Goal: Task Accomplishment & Management: Manage account settings

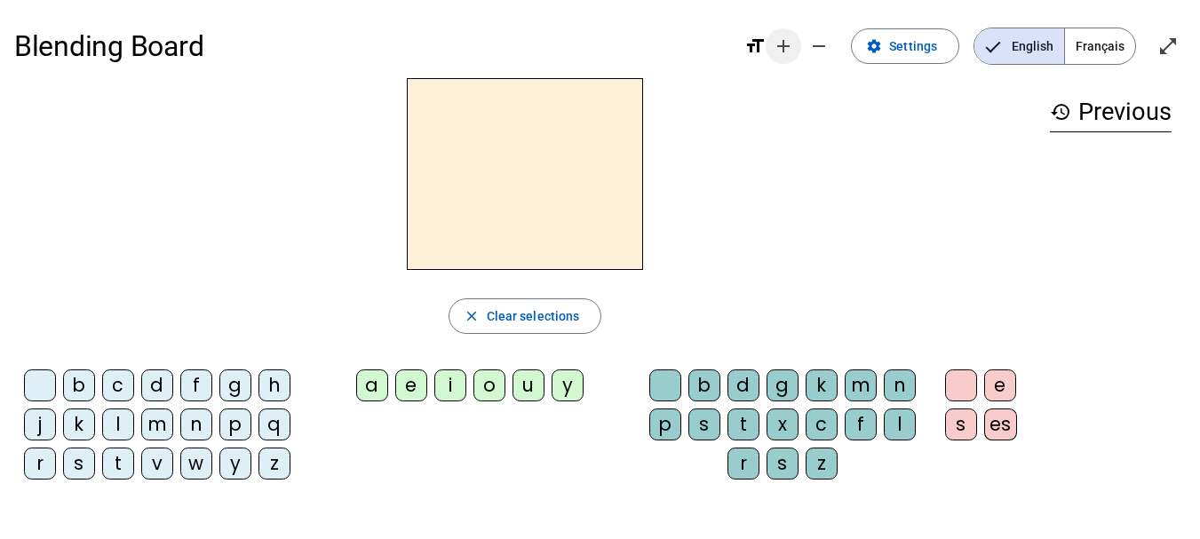
click at [794, 45] on mat-icon "add" at bounding box center [783, 46] width 21 height 21
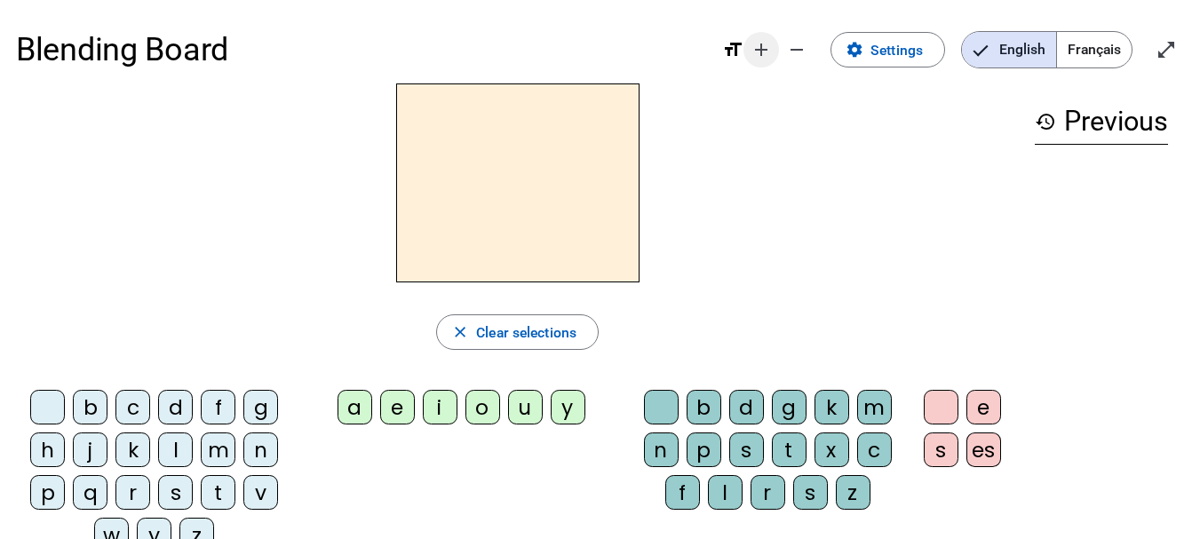
click at [763, 56] on mat-icon "add" at bounding box center [761, 49] width 21 height 21
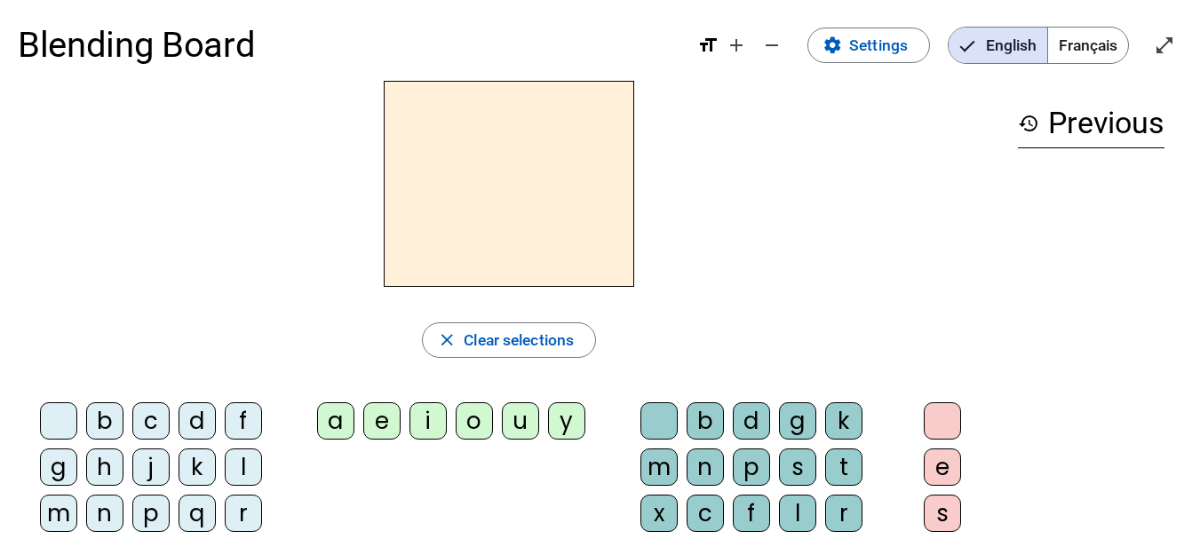
scroll to position [7, 0]
click at [824, 42] on mat-icon "settings" at bounding box center [833, 46] width 20 height 20
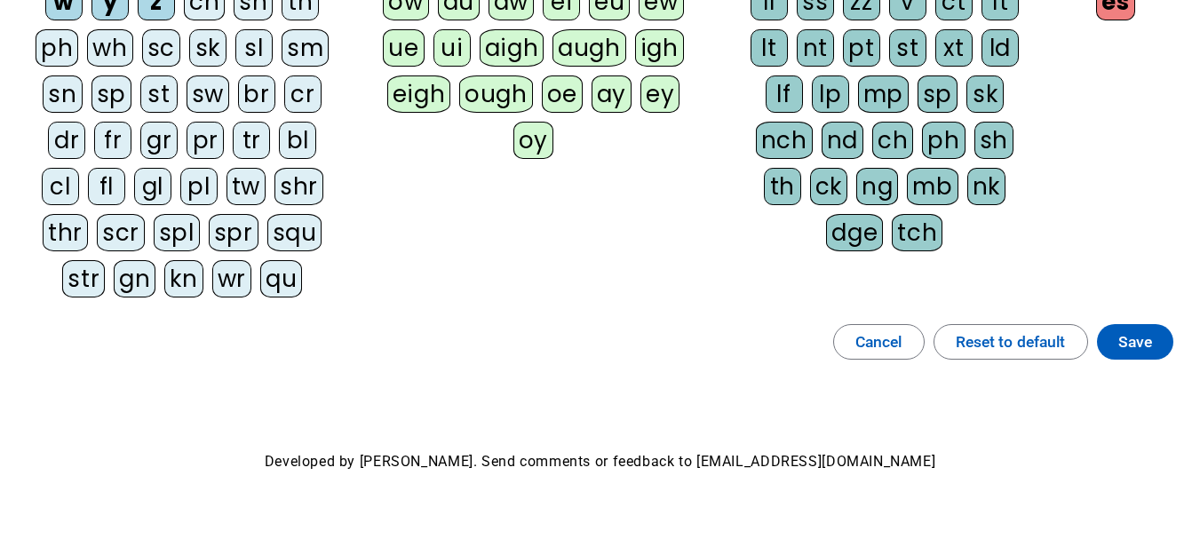
scroll to position [405, 0]
click at [959, 344] on span "Reset to default" at bounding box center [1011, 341] width 110 height 27
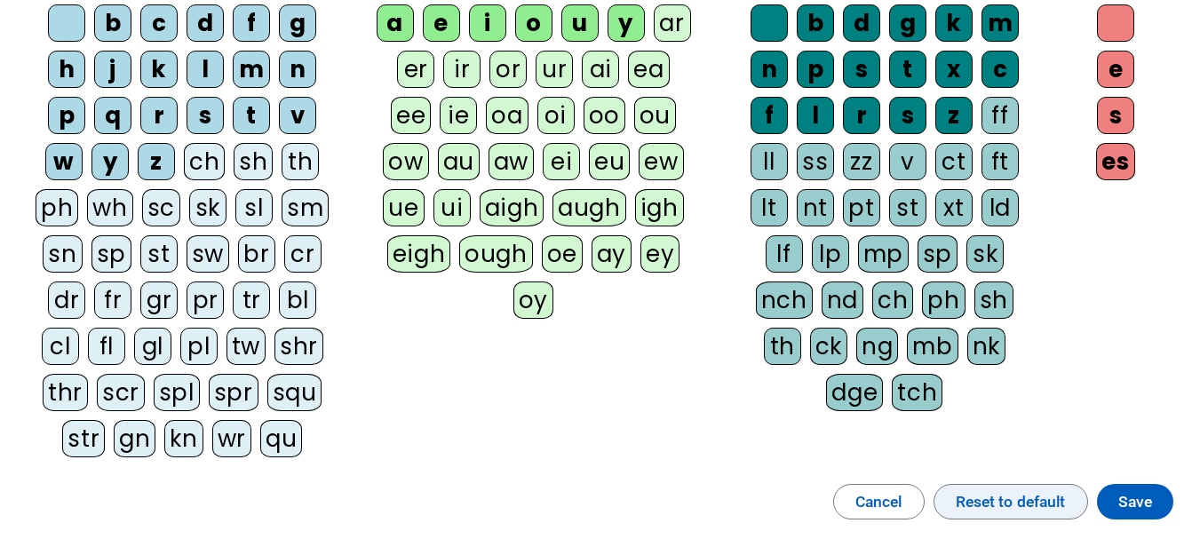
scroll to position [0, 0]
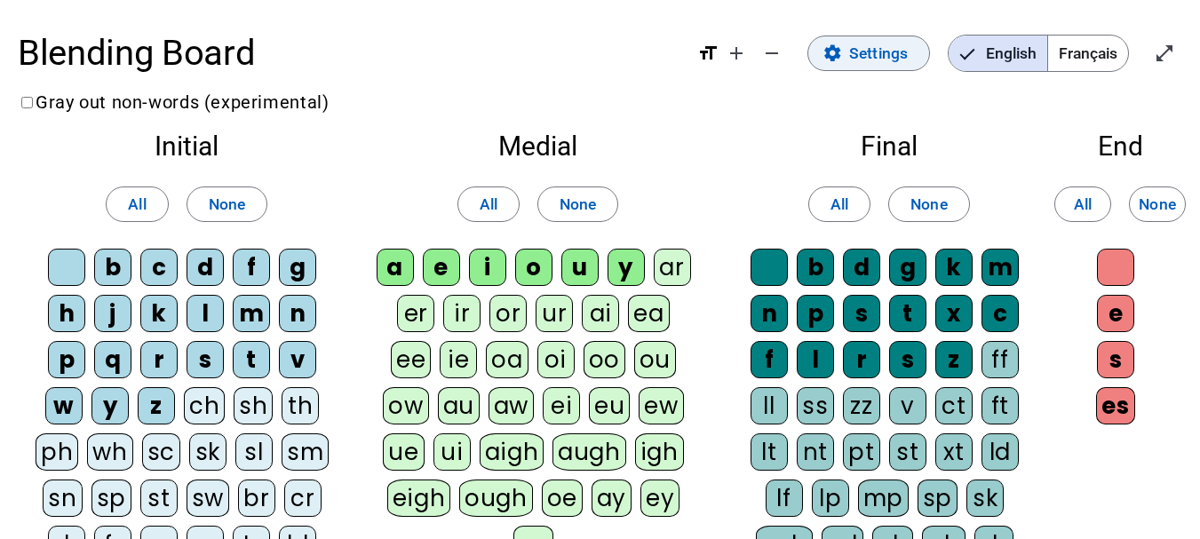
click at [842, 56] on span at bounding box center [869, 53] width 121 height 43
click at [711, 52] on mat-icon "format_size" at bounding box center [708, 53] width 21 height 21
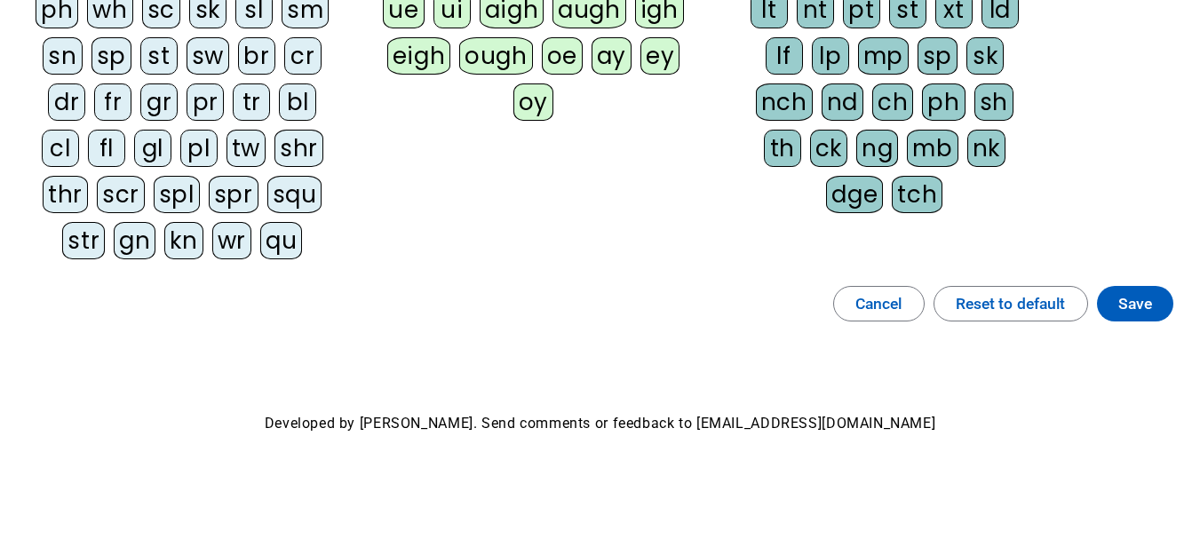
scroll to position [458, 0]
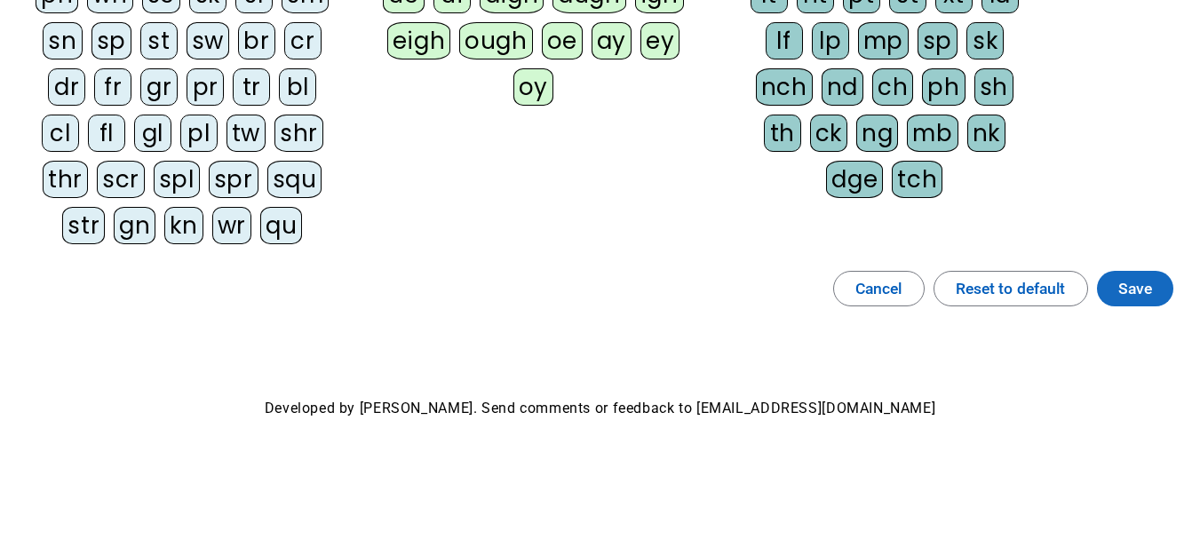
drag, startPoint x: 288, startPoint y: 92, endPoint x: 1128, endPoint y: 306, distance: 867.4
click at [1128, 306] on span at bounding box center [1135, 288] width 76 height 43
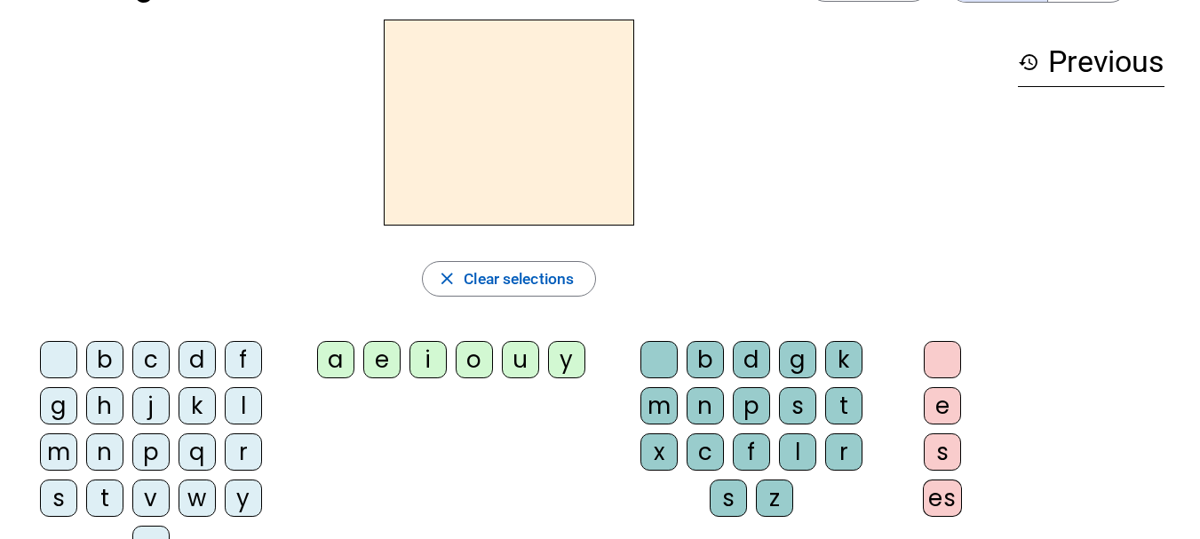
scroll to position [68, 0]
